Goal: Check status

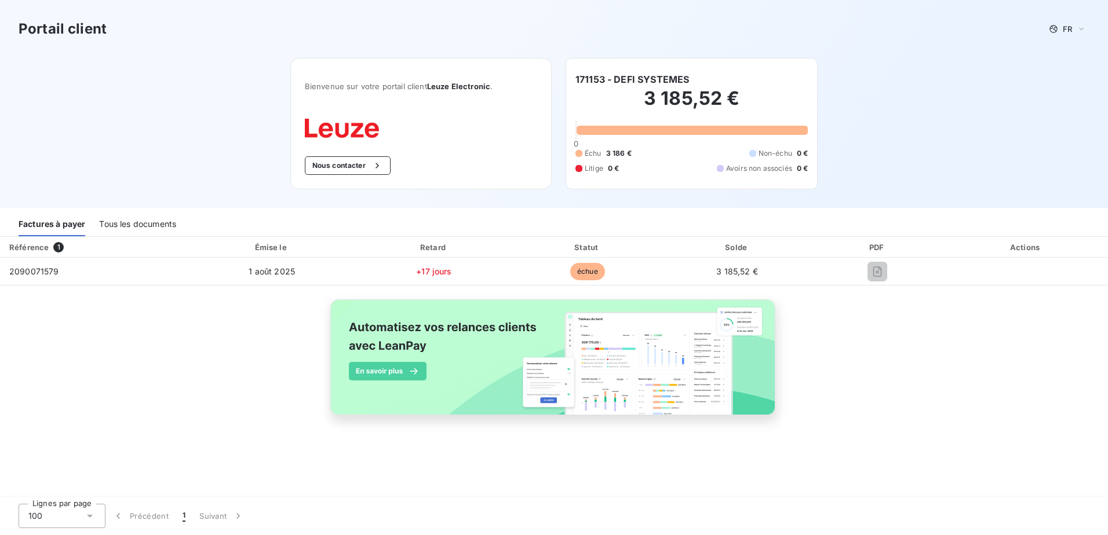
click at [134, 224] on div "Tous les documents" at bounding box center [137, 224] width 77 height 24
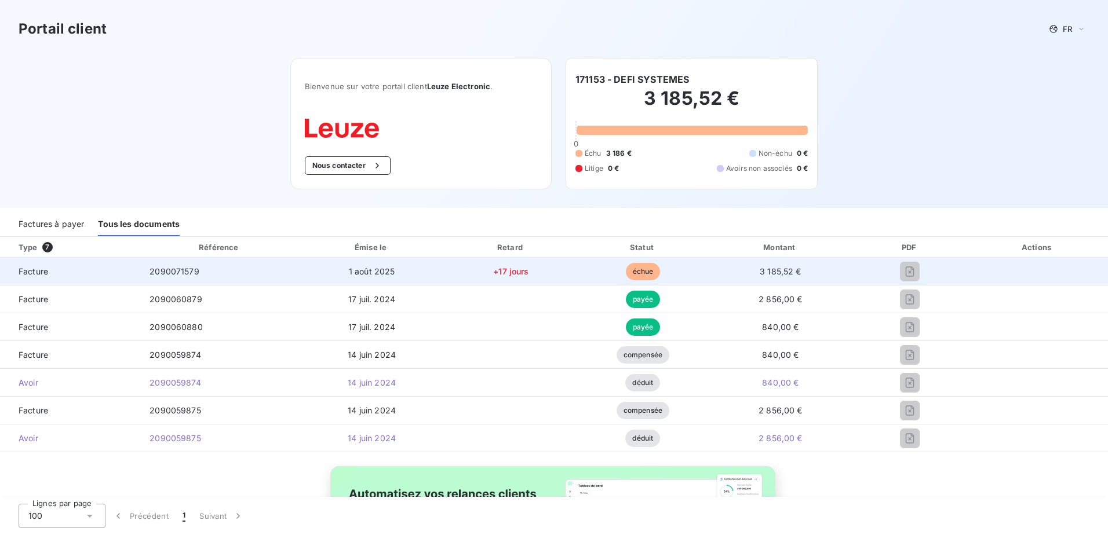
click at [640, 273] on span "échue" at bounding box center [643, 271] width 35 height 17
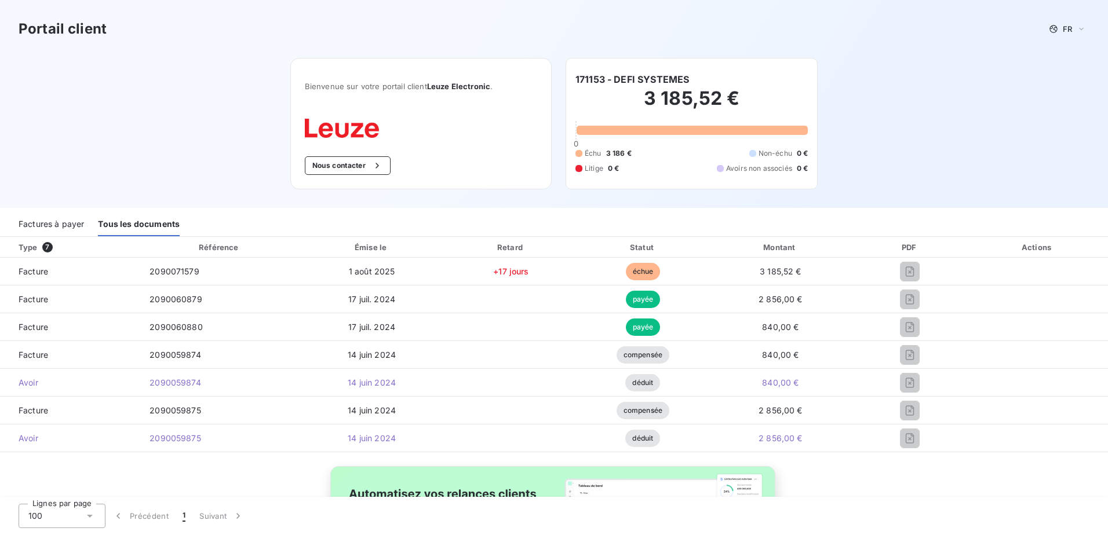
click at [31, 244] on div "Type 7" at bounding box center [75, 248] width 126 height 12
click at [45, 247] on span "7" at bounding box center [47, 247] width 10 height 10
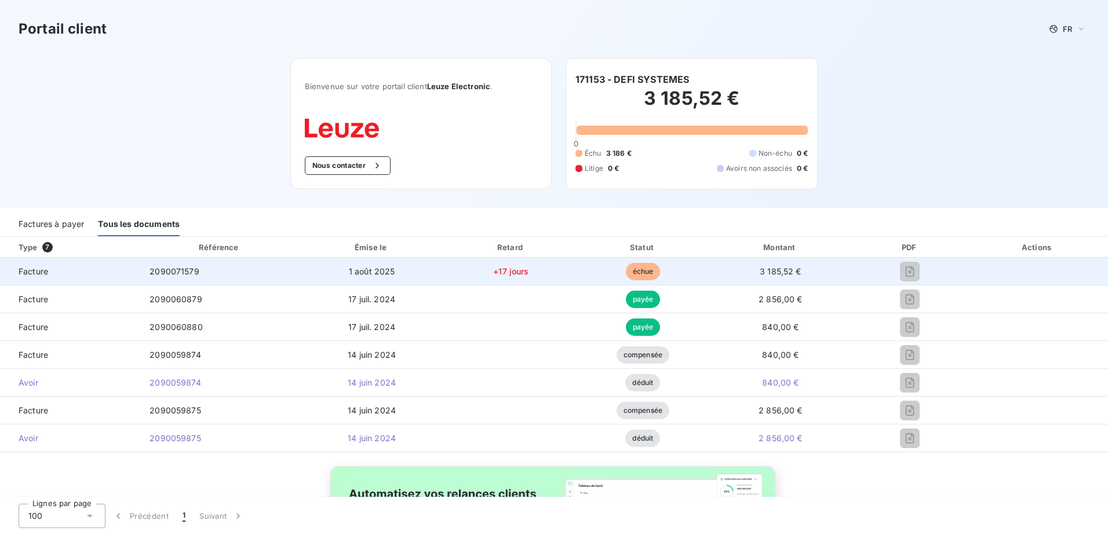
click at [641, 271] on span "échue" at bounding box center [643, 271] width 35 height 17
drag, startPoint x: 641, startPoint y: 271, endPoint x: 779, endPoint y: 270, distance: 137.9
click at [779, 270] on span "3 185,52 €" at bounding box center [780, 271] width 42 height 10
